Goal: Transaction & Acquisition: Purchase product/service

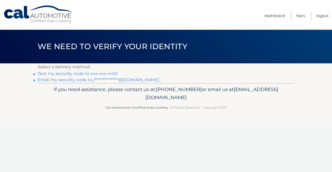
click at [96, 77] on li "**********" at bounding box center [166, 80] width 257 height 6
click at [94, 73] on link "Text my security code to xxx-xxx-4451" at bounding box center [78, 73] width 80 height 5
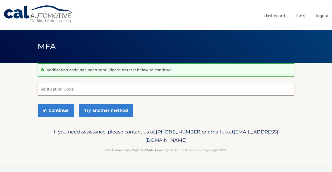
click at [79, 91] on input "Verification Code" at bounding box center [166, 89] width 257 height 13
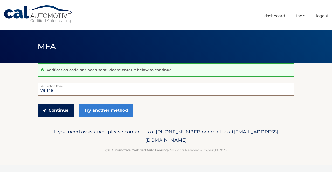
type input "791148"
click at [68, 110] on button "Continue" at bounding box center [56, 110] width 36 height 13
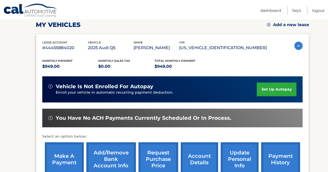
scroll to position [90, 0]
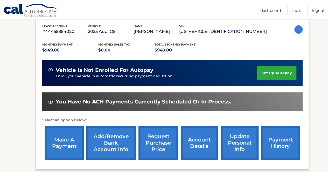
click at [63, 142] on link "make a payment" at bounding box center [64, 143] width 39 height 34
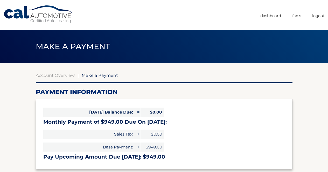
select select "OGY3MDI3MWYtODRmMC00NjQyLThmZTctYTk3OWIxMTJkMTA5"
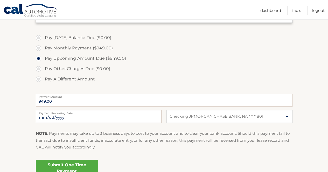
scroll to position [150, 0]
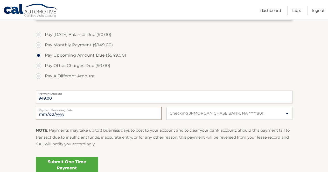
click at [136, 111] on input "2025-10-12" at bounding box center [99, 113] width 126 height 13
click at [143, 79] on label "Pay A Different Amount" at bounding box center [164, 76] width 257 height 10
click at [43, 79] on input "Pay A Different Amount" at bounding box center [40, 75] width 5 height 8
radio input "true"
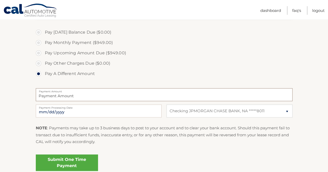
scroll to position [160, 0]
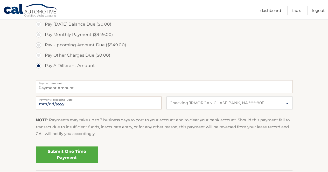
click at [39, 44] on label "Pay Upcoming Amount Due ($949.00)" at bounding box center [164, 45] width 257 height 10
click at [39, 44] on input "Pay Upcoming Amount Due ($949.00)" at bounding box center [40, 44] width 5 height 8
radio input "true"
type input "949.00"
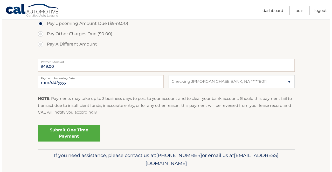
scroll to position [184, 0]
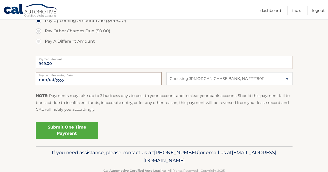
click at [89, 81] on input "2025-10-12" at bounding box center [99, 78] width 126 height 13
type input "2025-10-17"
click at [76, 131] on link "Submit One Time Payment" at bounding box center [67, 130] width 62 height 17
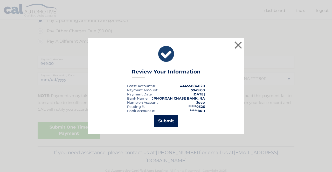
click at [165, 124] on button "Submit" at bounding box center [166, 121] width 24 height 12
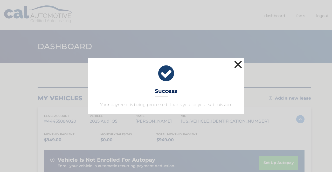
click at [241, 65] on button "×" at bounding box center [238, 64] width 10 height 10
